Goal: Task Accomplishment & Management: Use online tool/utility

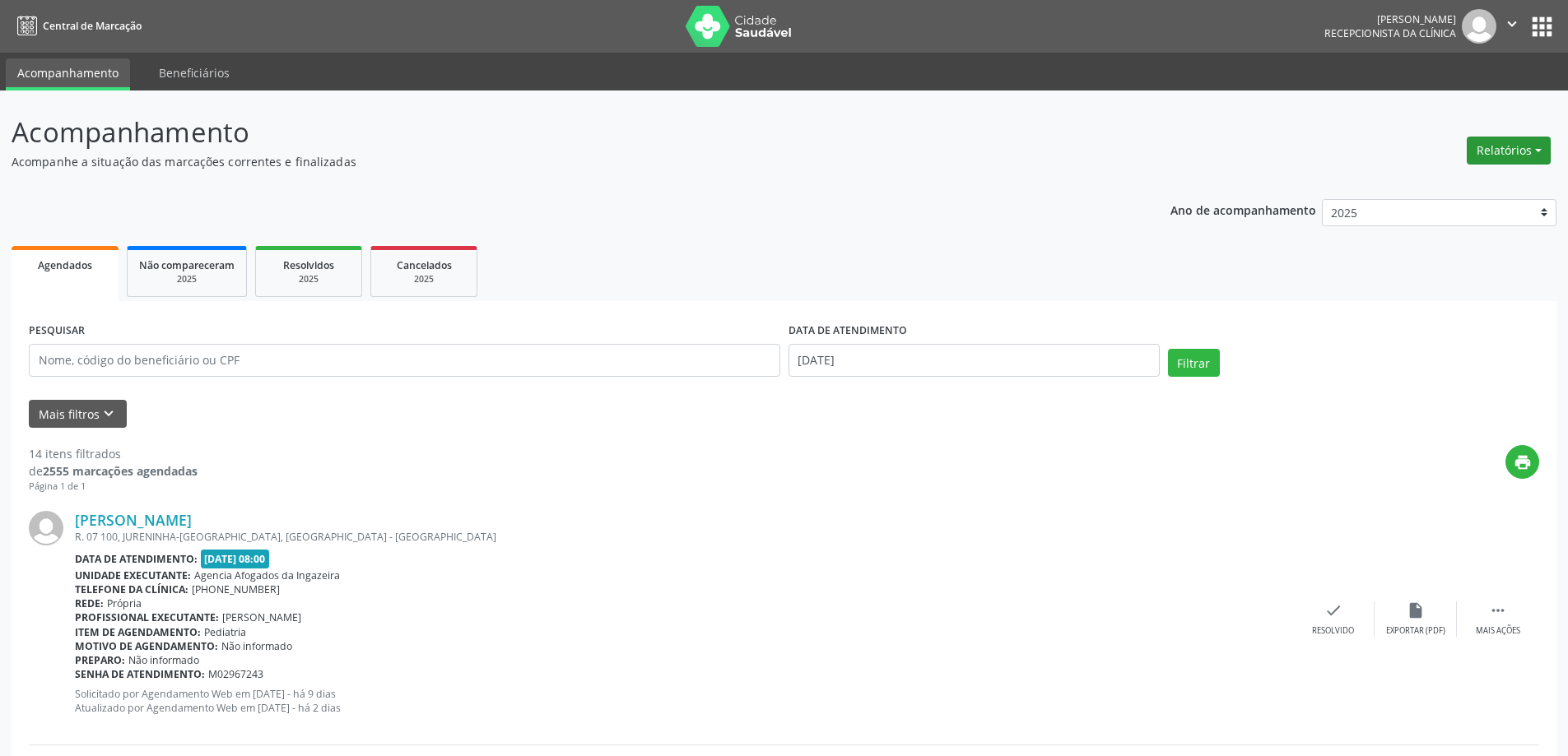
click at [1498, 159] on button "Relatórios" at bounding box center [1508, 151] width 84 height 28
click at [1425, 183] on link "Agendamentos" at bounding box center [1462, 186] width 177 height 23
select select "9"
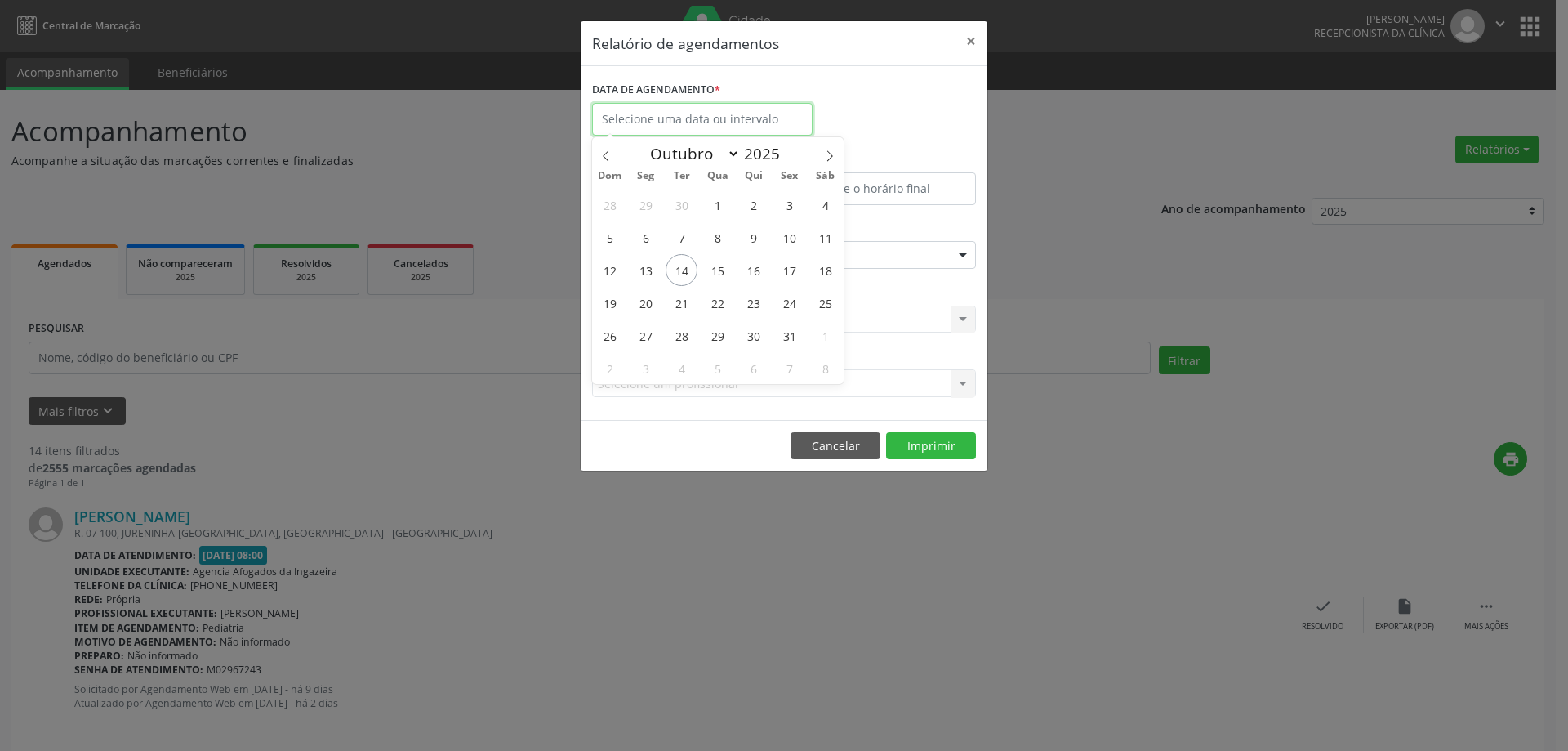
click at [637, 121] on input "text" at bounding box center [702, 120] width 220 height 33
click at [724, 269] on span "15" at bounding box center [718, 270] width 32 height 32
type input "[DATE]"
click at [724, 269] on span "15" at bounding box center [718, 270] width 32 height 32
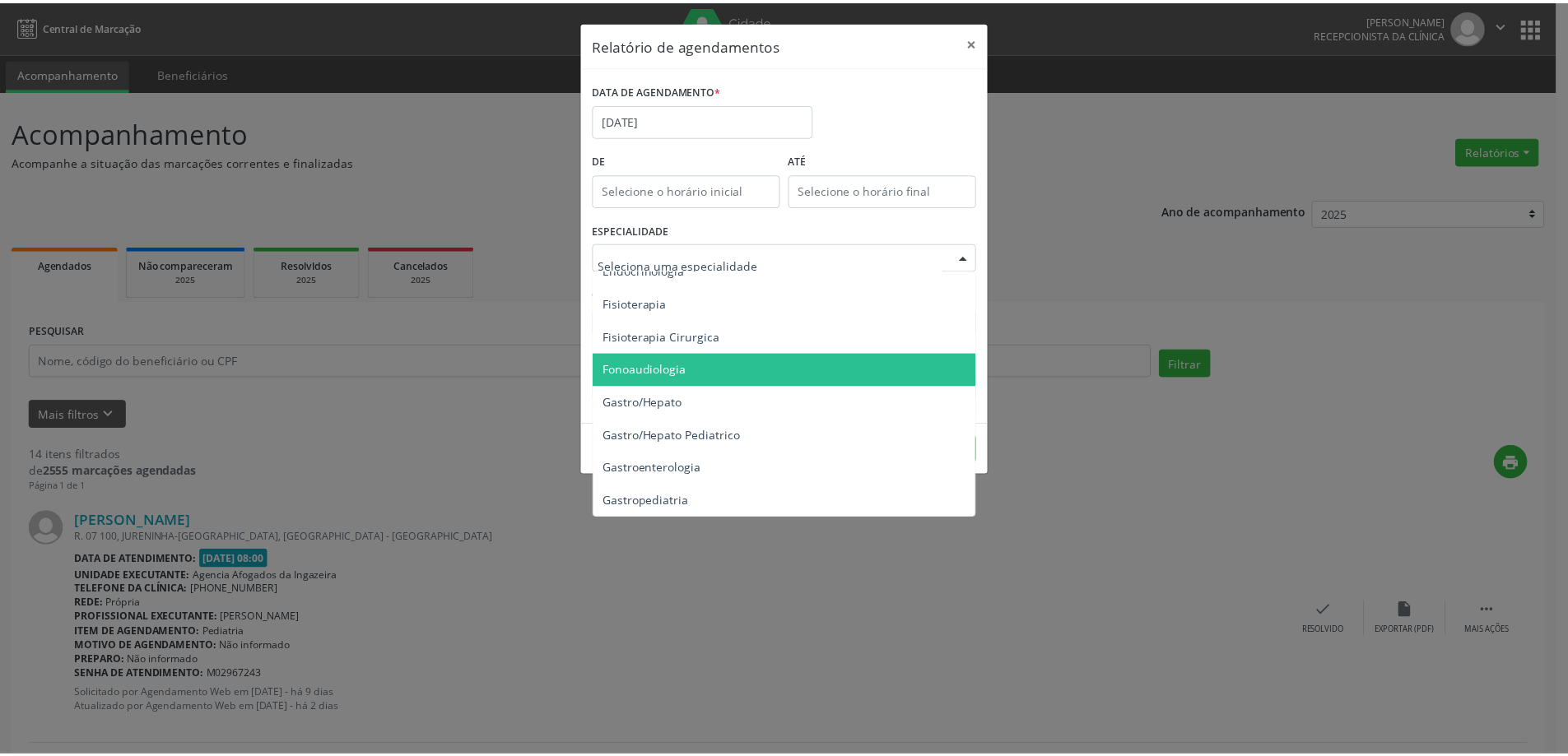
scroll to position [987, 0]
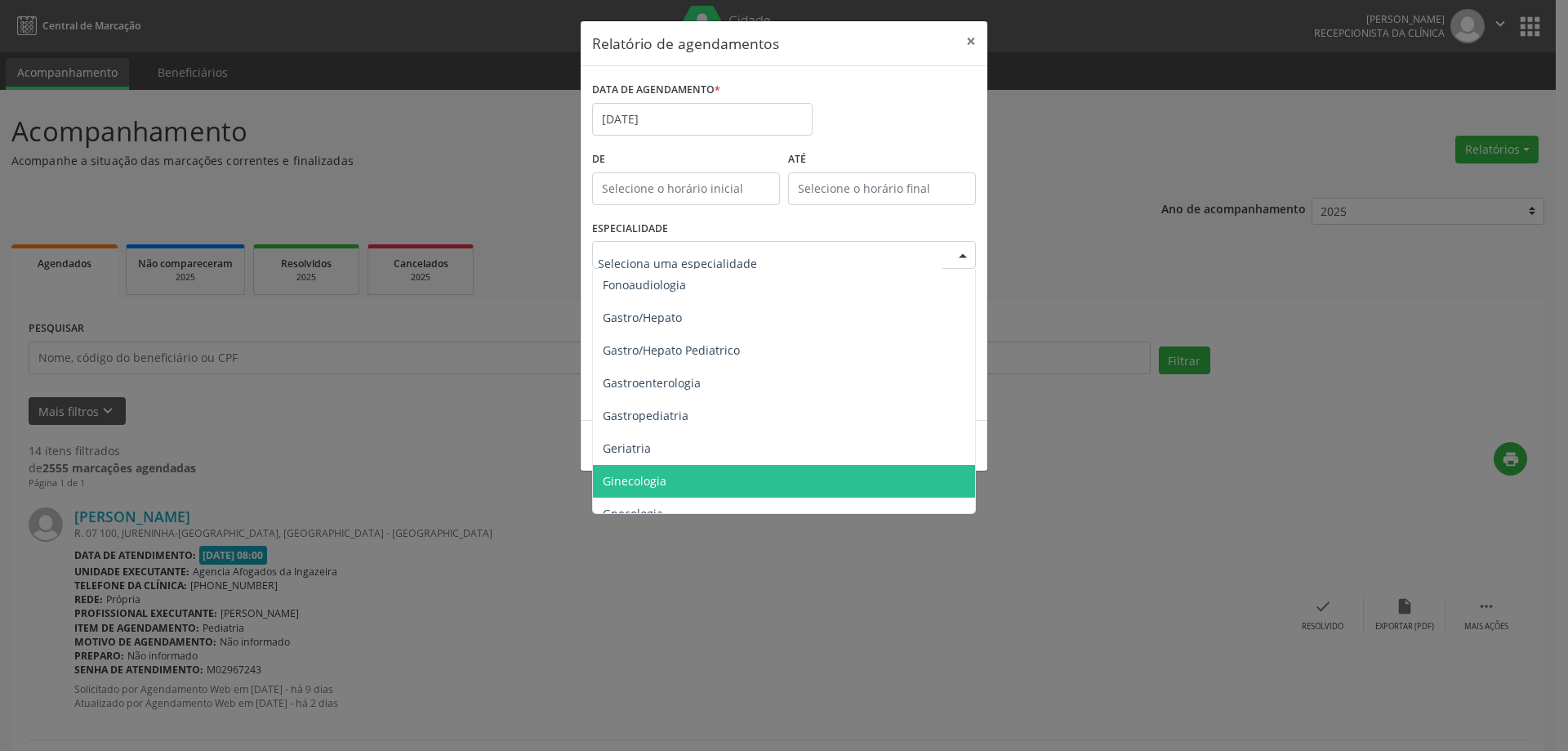
click at [703, 470] on span "Ginecologia" at bounding box center [785, 482] width 385 height 33
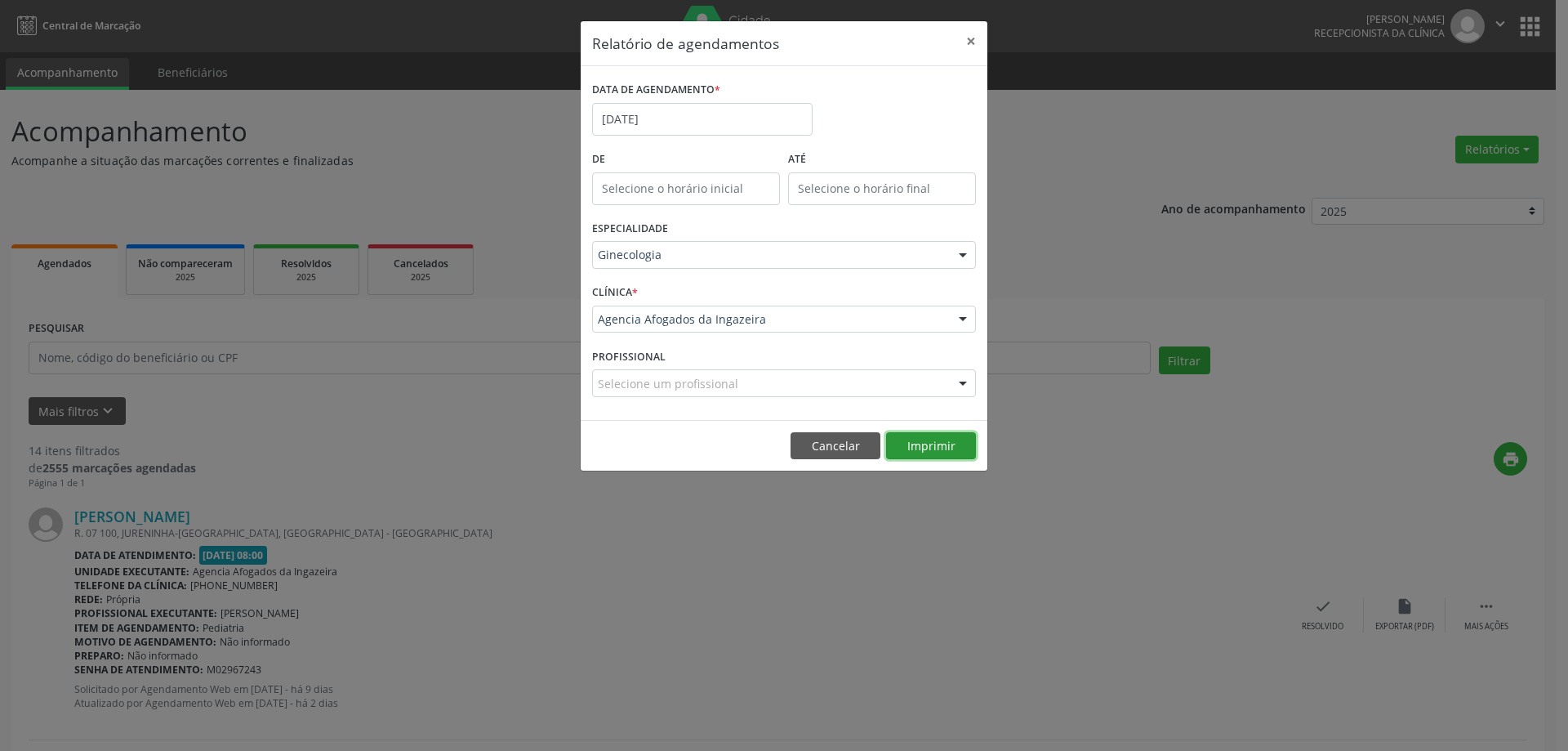
click at [929, 440] on button "Imprimir" at bounding box center [931, 446] width 90 height 28
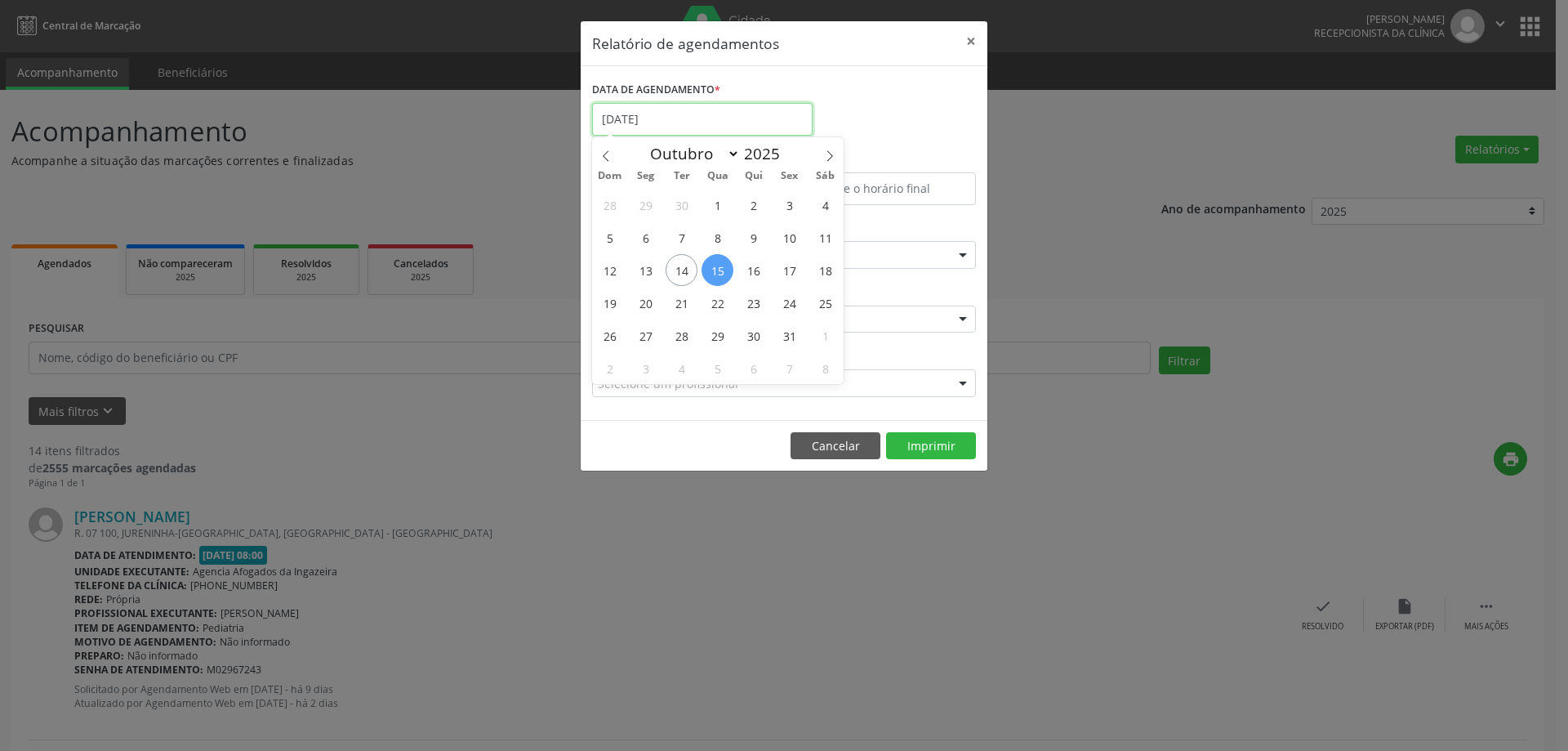
click at [775, 116] on input "[DATE]" at bounding box center [702, 120] width 220 height 33
click at [709, 305] on span "22" at bounding box center [718, 302] width 32 height 32
type input "[DATE]"
click at [709, 305] on span "22" at bounding box center [718, 302] width 32 height 32
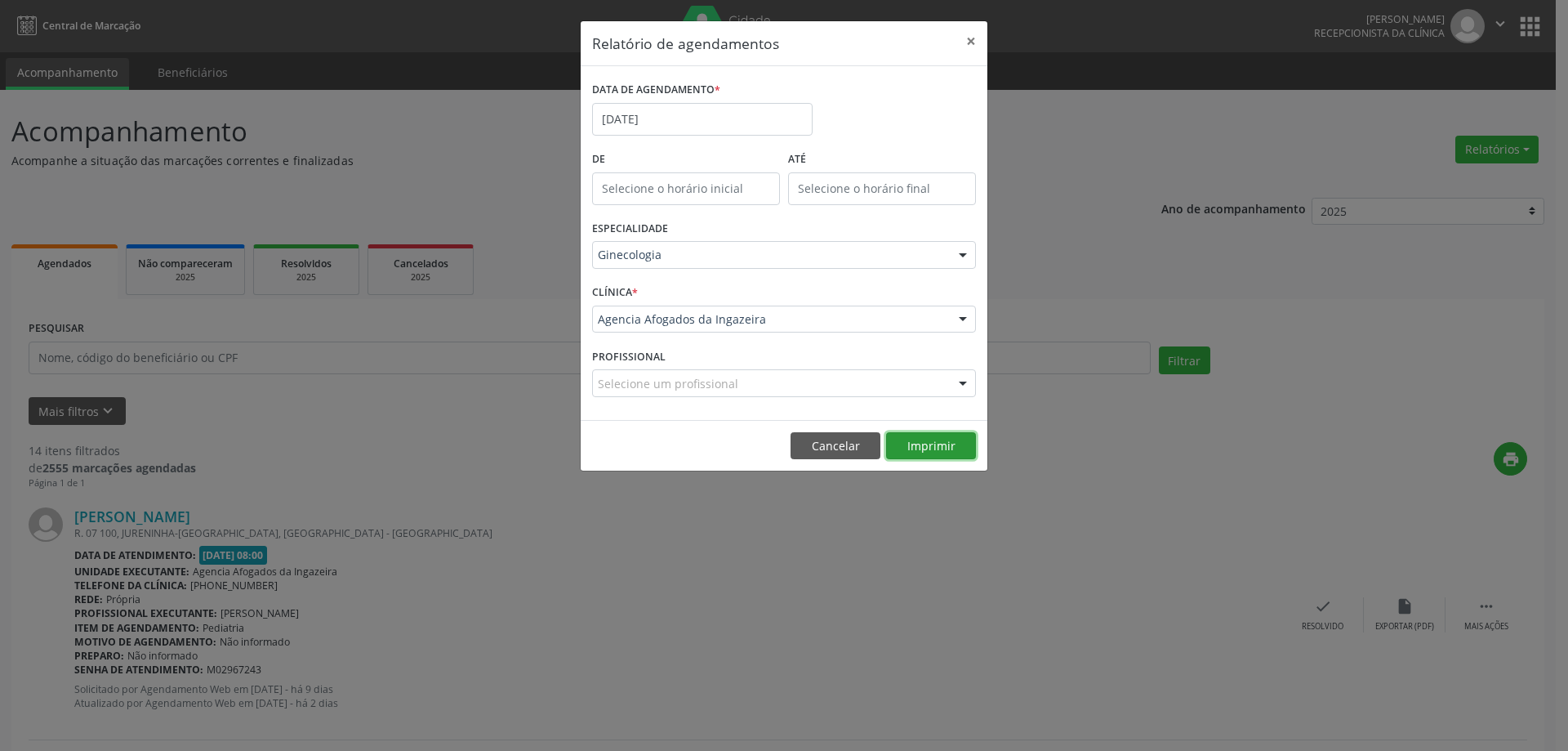
click at [955, 449] on button "Imprimir" at bounding box center [931, 446] width 90 height 28
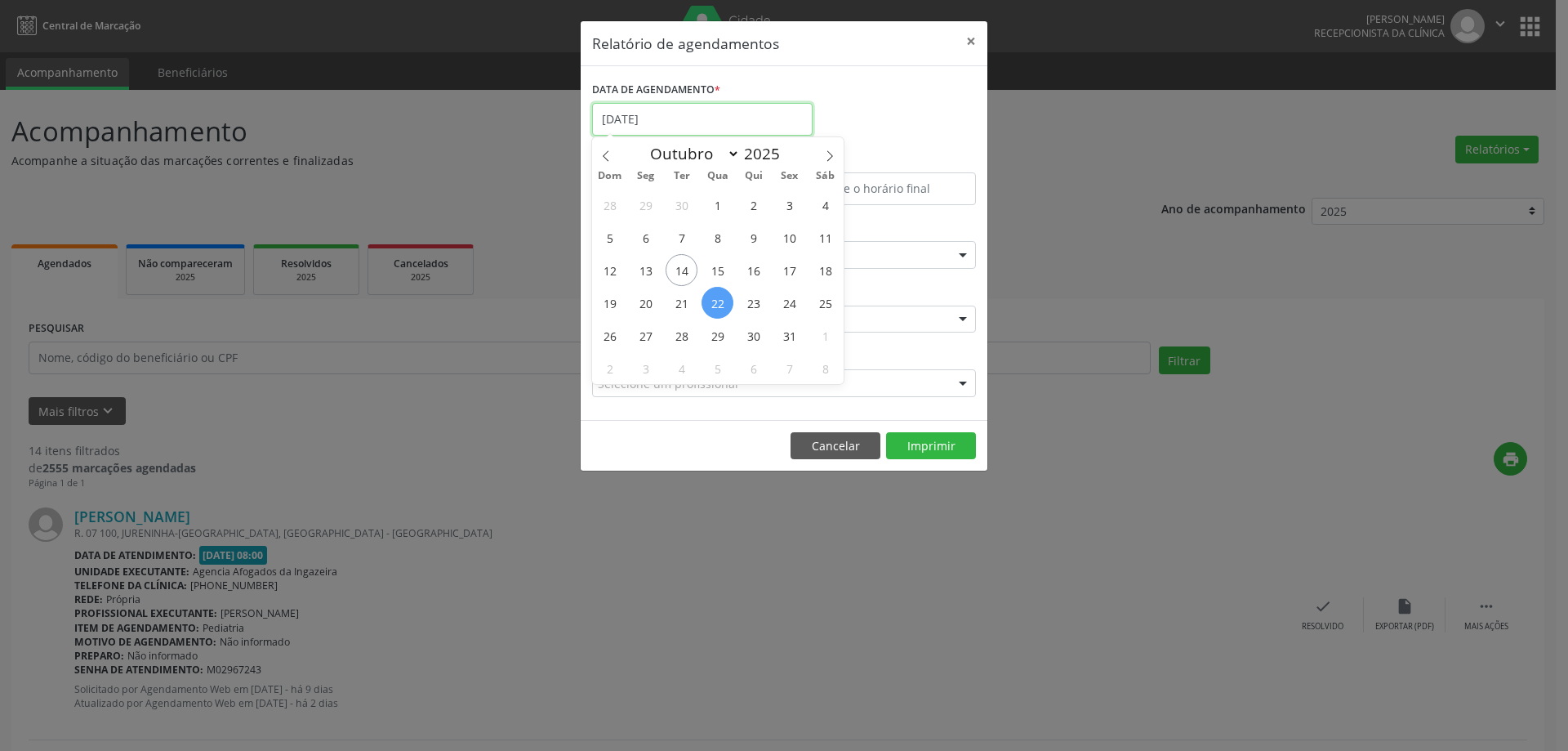
click at [741, 119] on input "[DATE]" at bounding box center [702, 120] width 220 height 33
click at [719, 339] on span "29" at bounding box center [718, 335] width 32 height 32
type input "[DATE]"
click at [719, 339] on span "29" at bounding box center [718, 335] width 32 height 32
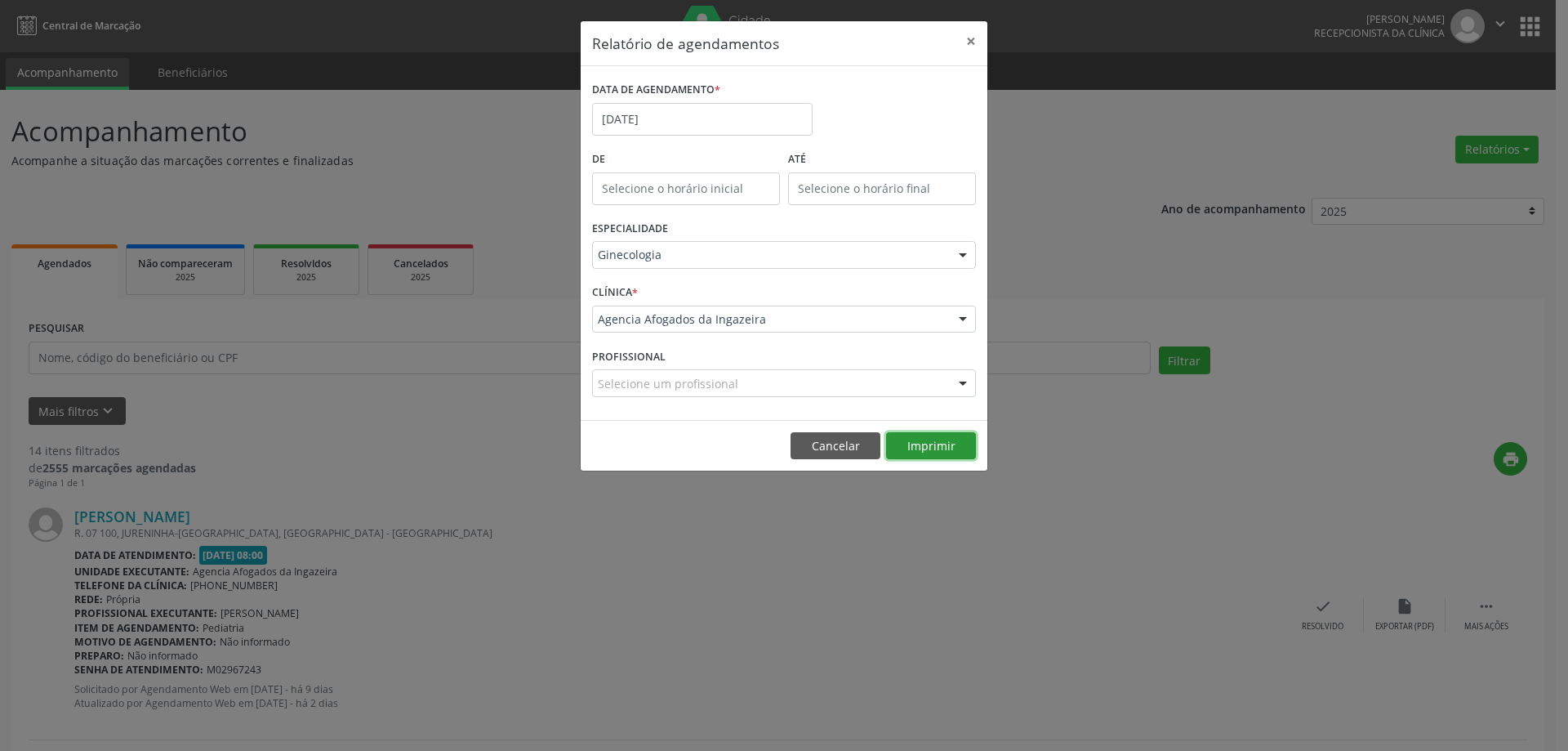
click at [928, 453] on button "Imprimir" at bounding box center [931, 446] width 90 height 28
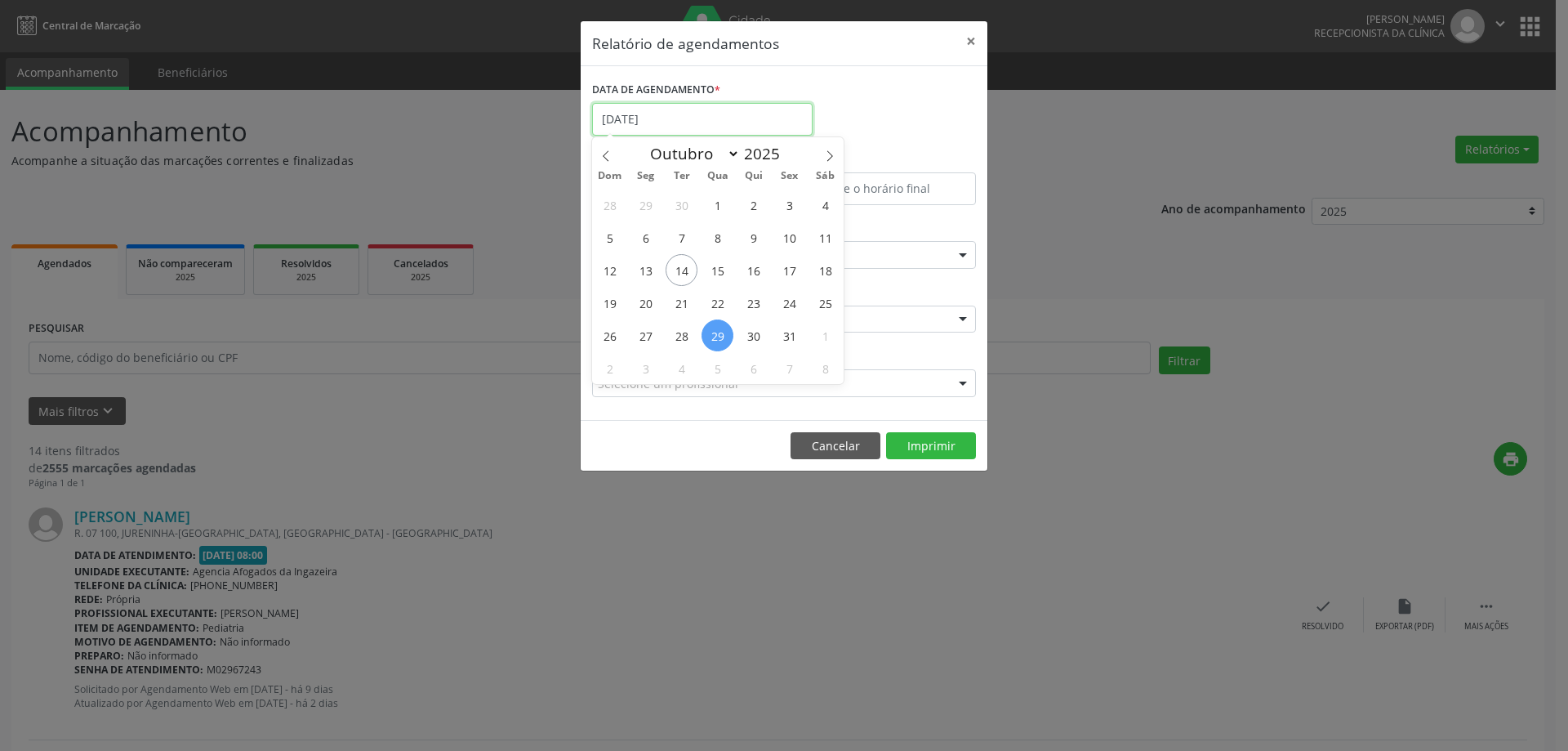
click at [723, 116] on input "[DATE]" at bounding box center [702, 120] width 220 height 33
click at [680, 273] on span "14" at bounding box center [681, 270] width 32 height 32
type input "[DATE]"
click at [680, 273] on span "14" at bounding box center [681, 270] width 32 height 32
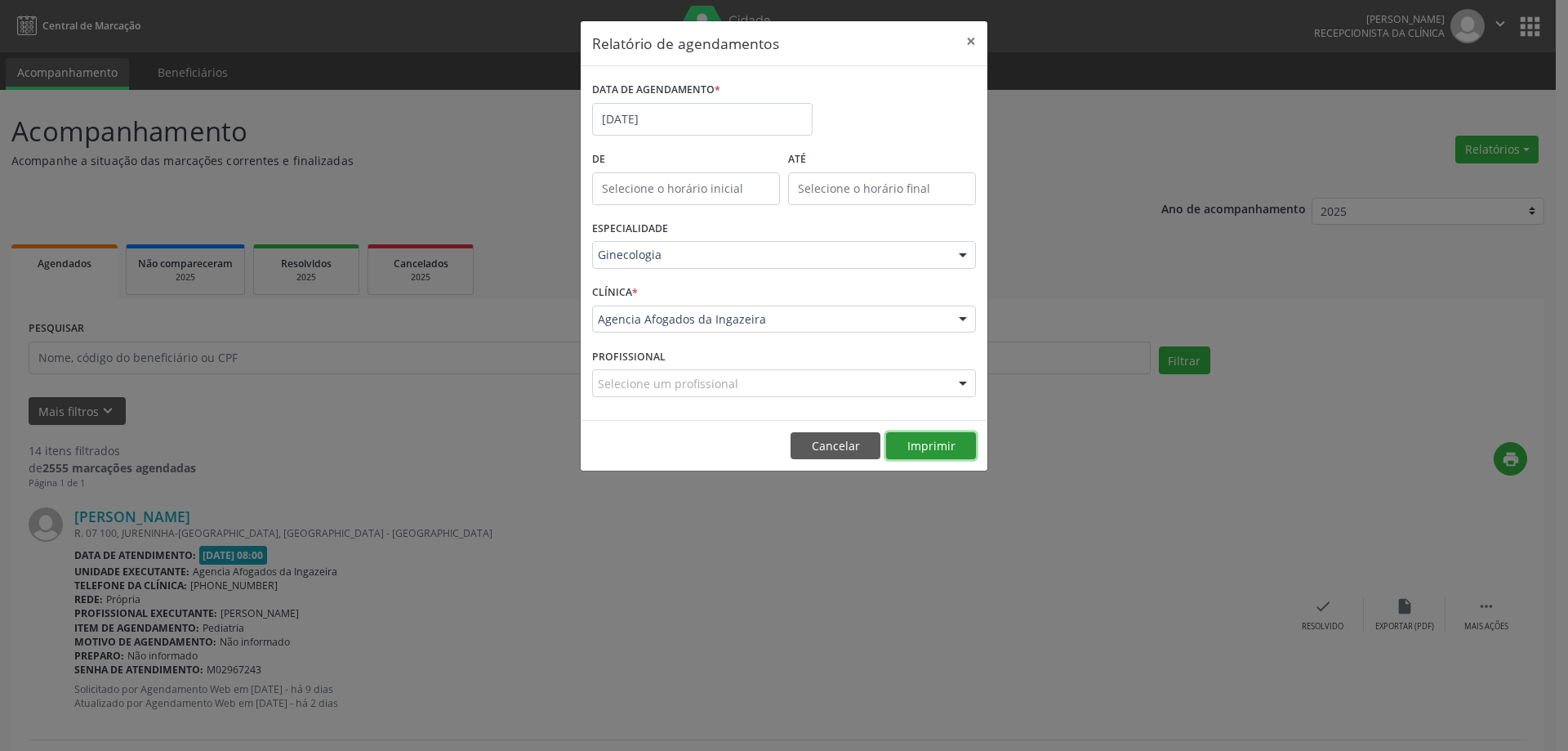
click at [909, 450] on button "Imprimir" at bounding box center [931, 446] width 90 height 28
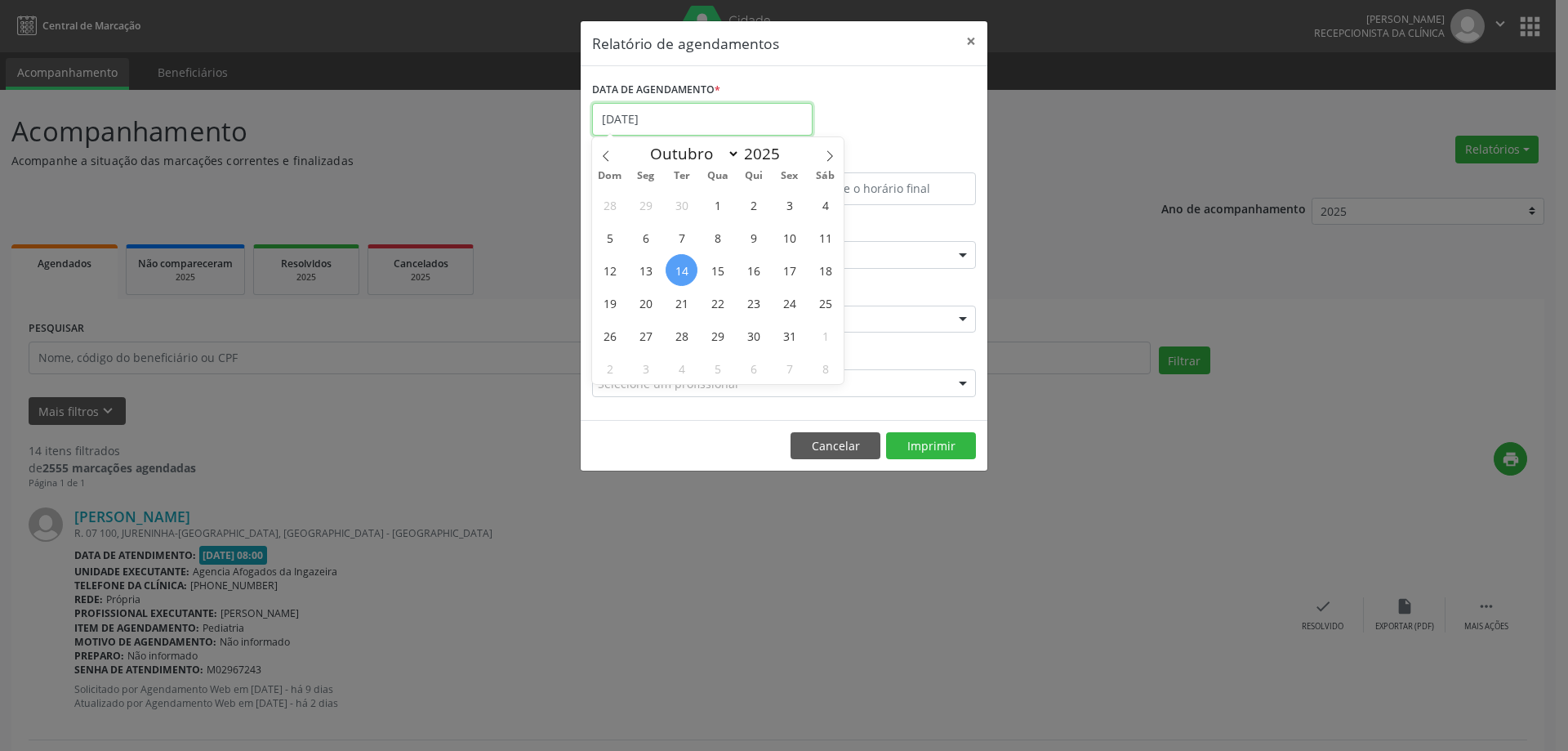
click at [729, 122] on input "[DATE]" at bounding box center [702, 120] width 220 height 33
click at [969, 38] on button "×" at bounding box center [971, 41] width 33 height 40
